Goal: Register for event/course

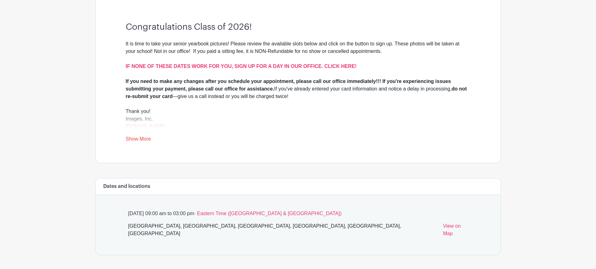
scroll to position [156, 0]
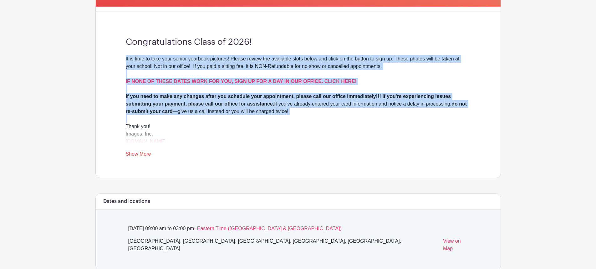
drag, startPoint x: 118, startPoint y: 54, endPoint x: 380, endPoint y: 118, distance: 270.2
click at [380, 118] on div "Congratulations Class of 2026! It is time to take your senior yearbook pictures…" at bounding box center [298, 97] width 375 height 161
click at [382, 118] on div at bounding box center [298, 119] width 345 height 8
click at [371, 114] on div "If you need to make any changes after you schedule your appointment, please cal…" at bounding box center [298, 104] width 345 height 23
drag, startPoint x: 361, startPoint y: 111, endPoint x: 358, endPoint y: 110, distance: 3.5
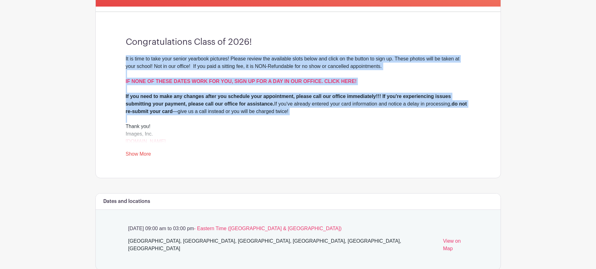
click at [361, 111] on div "If you need to make any changes after you schedule your appointment, please cal…" at bounding box center [298, 104] width 345 height 23
click at [310, 90] on div "It is time to take your senior yearbook pictures! Please review the available s…" at bounding box center [298, 74] width 345 height 38
click at [286, 87] on div "It is time to take your senior yearbook pictures! Please review the available s…" at bounding box center [298, 74] width 345 height 38
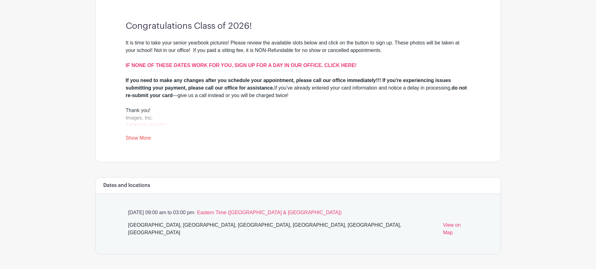
scroll to position [188, 0]
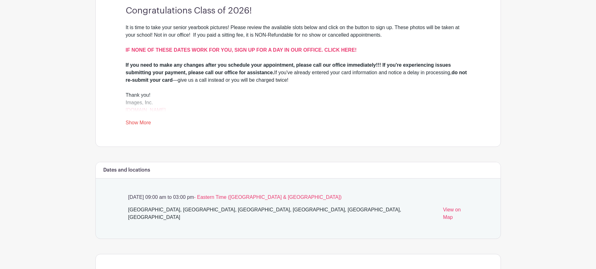
click at [144, 122] on link "Show More" at bounding box center [138, 124] width 25 height 8
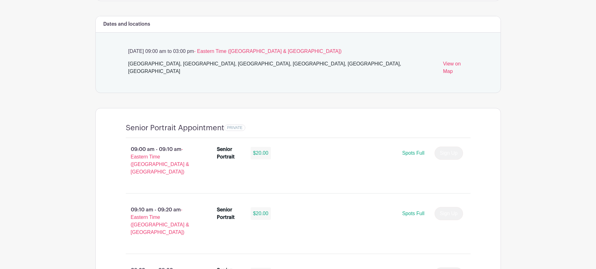
scroll to position [344, 0]
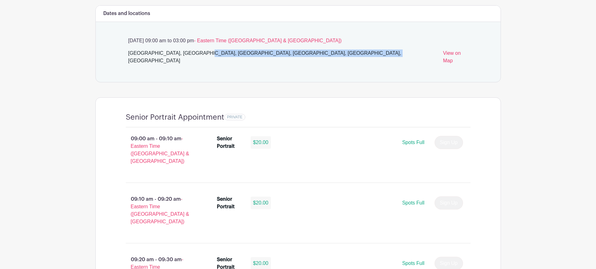
drag, startPoint x: 194, startPoint y: 53, endPoint x: 320, endPoint y: 57, distance: 126.4
click at [320, 57] on div "[GEOGRAPHIC_DATA], [GEOGRAPHIC_DATA], [GEOGRAPHIC_DATA], [GEOGRAPHIC_DATA], [GE…" at bounding box center [283, 58] width 310 height 18
click at [321, 57] on div "[GEOGRAPHIC_DATA], [GEOGRAPHIC_DATA], [GEOGRAPHIC_DATA], [GEOGRAPHIC_DATA], [GE…" at bounding box center [283, 58] width 310 height 18
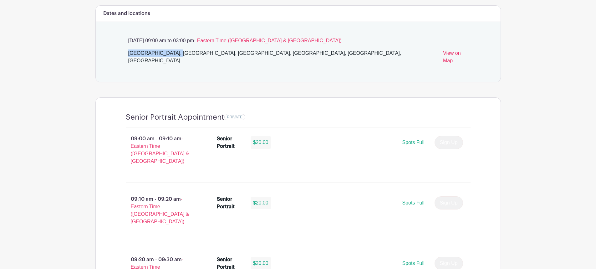
drag, startPoint x: 119, startPoint y: 48, endPoint x: 157, endPoint y: 53, distance: 38.4
click at [157, 53] on div "[DATE] 09:00 am to 03:00 pm - Eastern Time ([GEOGRAPHIC_DATA] & [GEOGRAPHIC_DAT…" at bounding box center [298, 52] width 375 height 60
click at [158, 53] on div "[GEOGRAPHIC_DATA], [GEOGRAPHIC_DATA], [GEOGRAPHIC_DATA], [GEOGRAPHIC_DATA], [GE…" at bounding box center [283, 58] width 310 height 18
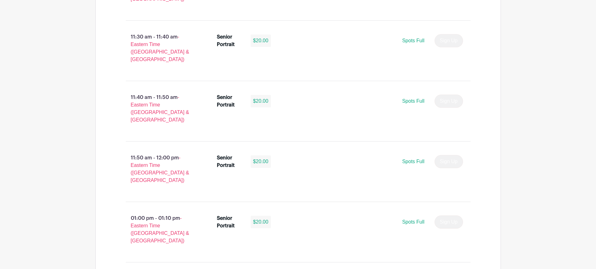
scroll to position [1219, 0]
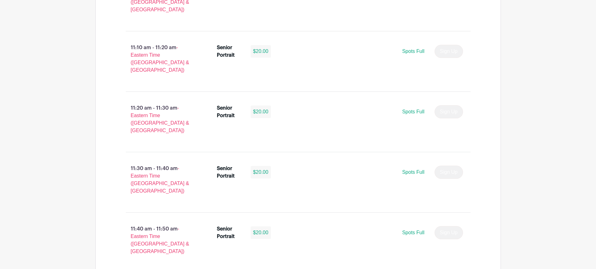
drag, startPoint x: 409, startPoint y: 157, endPoint x: 396, endPoint y: 161, distance: 13.0
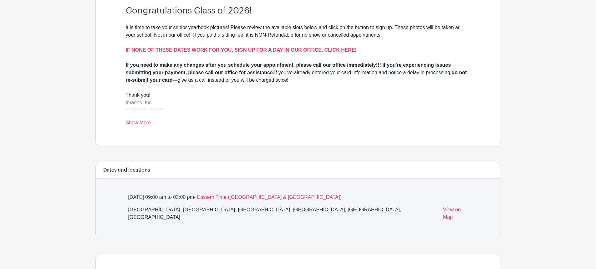
scroll to position [344, 0]
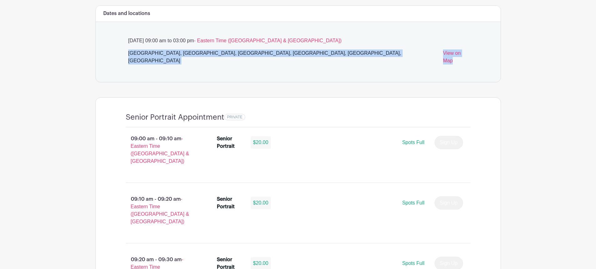
drag, startPoint x: 125, startPoint y: 55, endPoint x: 390, endPoint y: 68, distance: 265.1
click at [390, 68] on div "[DATE] 09:00 am to 03:00 pm - Eastern Time ([GEOGRAPHIC_DATA] & [GEOGRAPHIC_DAT…" at bounding box center [298, 52] width 375 height 60
click at [395, 66] on div "[DATE] 09:00 am to 03:00 pm - Eastern Time ([GEOGRAPHIC_DATA] & [GEOGRAPHIC_DAT…" at bounding box center [298, 52] width 375 height 60
click at [291, 52] on div "[GEOGRAPHIC_DATA], [GEOGRAPHIC_DATA], [GEOGRAPHIC_DATA], [GEOGRAPHIC_DATA], [GE…" at bounding box center [283, 58] width 310 height 18
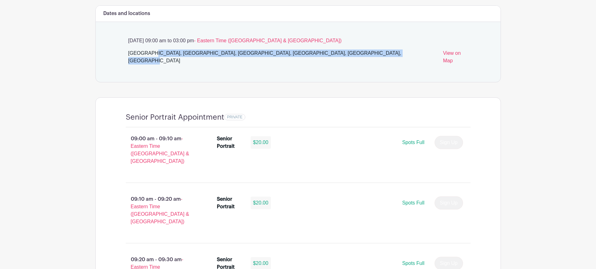
drag, startPoint x: 128, startPoint y: 51, endPoint x: 345, endPoint y: 67, distance: 218.2
click at [345, 67] on div "[DATE] 09:00 am to 03:00 pm - Eastern Time ([GEOGRAPHIC_DATA] & [GEOGRAPHIC_DAT…" at bounding box center [298, 52] width 375 height 60
click at [339, 55] on div "[GEOGRAPHIC_DATA], [GEOGRAPHIC_DATA], [GEOGRAPHIC_DATA], [GEOGRAPHIC_DATA], [GE…" at bounding box center [283, 58] width 310 height 18
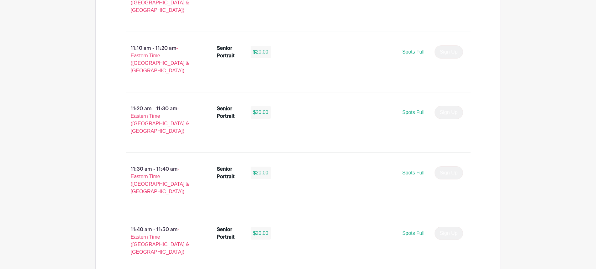
scroll to position [1219, 0]
